Goal: Transaction & Acquisition: Purchase product/service

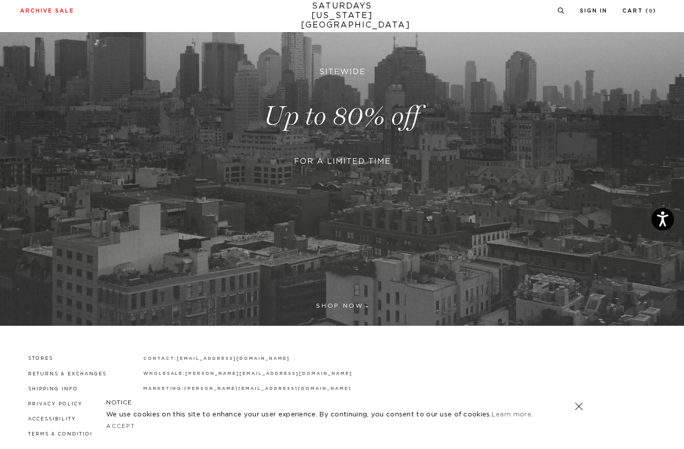
scroll to position [174, 0]
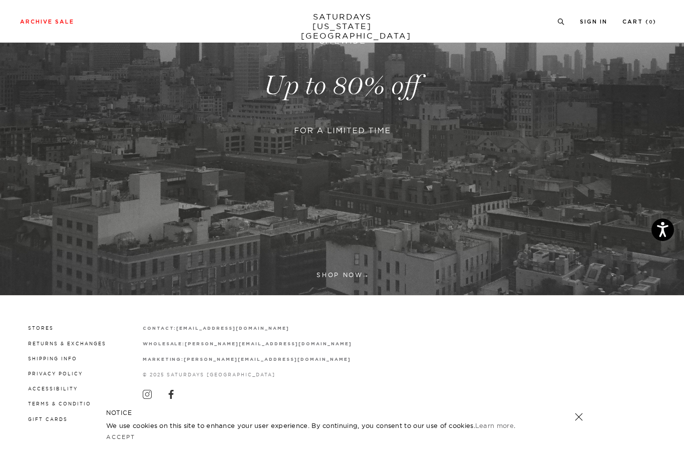
click at [338, 278] on link at bounding box center [342, 85] width 684 height 419
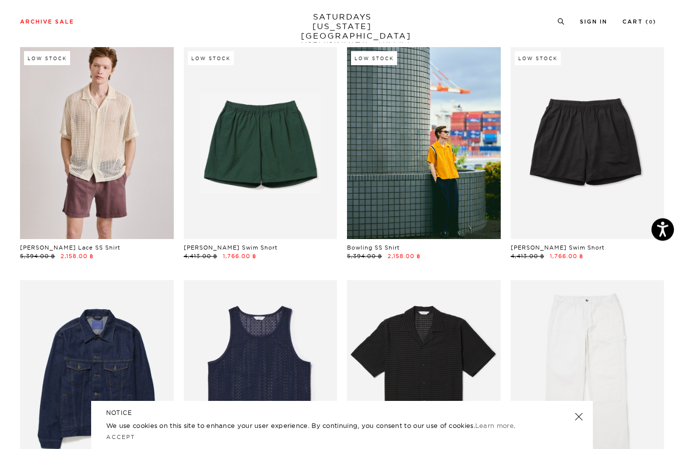
scroll to position [289, 0]
click at [579, 424] on link at bounding box center [579, 416] width 14 height 14
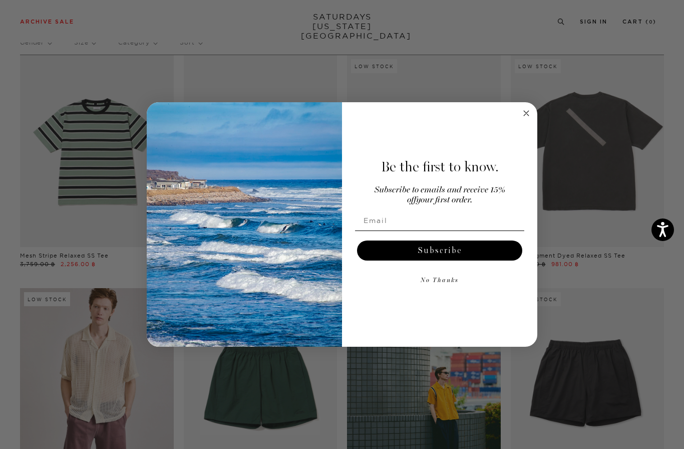
scroll to position [48, 0]
click at [526, 118] on circle "Close dialog" at bounding box center [527, 114] width 12 height 12
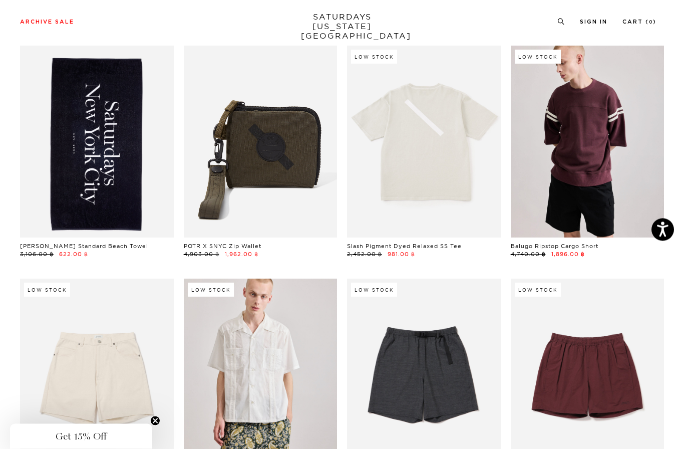
scroll to position [989, 0]
click at [613, 148] on link at bounding box center [588, 142] width 154 height 192
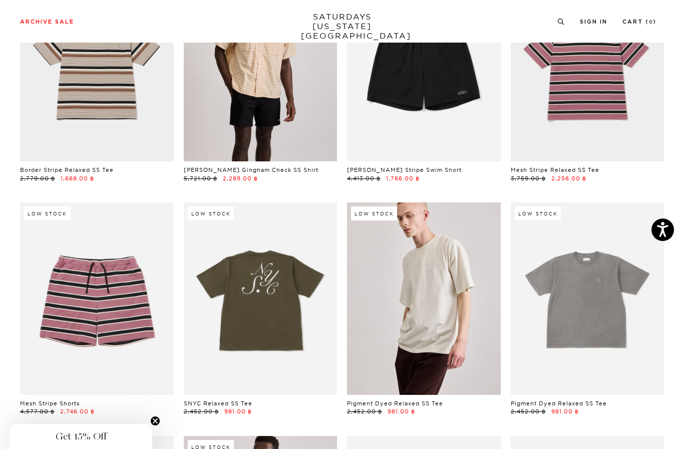
scroll to position [2229, 0]
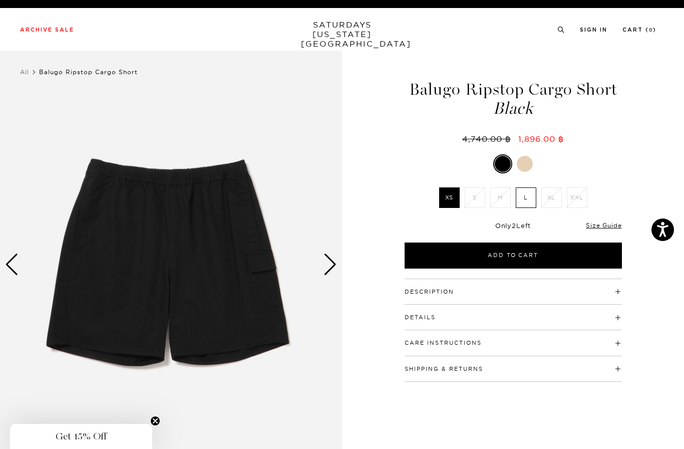
click at [333, 259] on div "Next slide" at bounding box center [330, 264] width 14 height 22
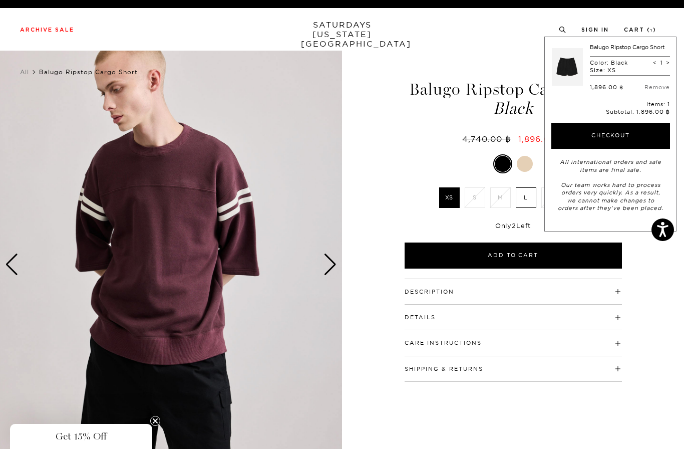
click at [321, 271] on img at bounding box center [171, 265] width 342 height 428
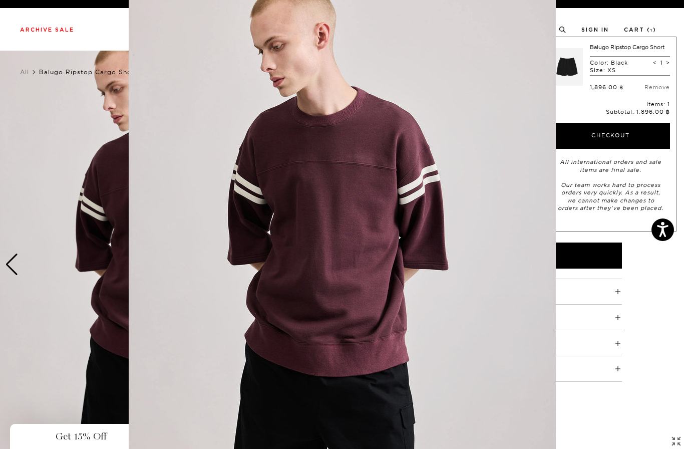
scroll to position [32, 0]
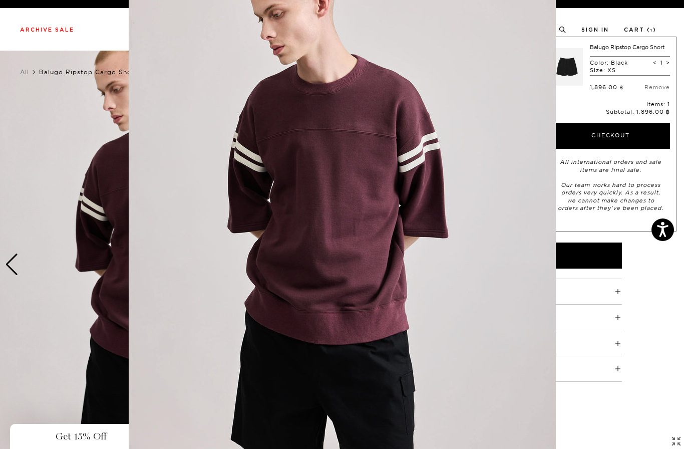
click at [322, 257] on img at bounding box center [342, 224] width 427 height 513
